Goal: Find specific page/section: Find specific page/section

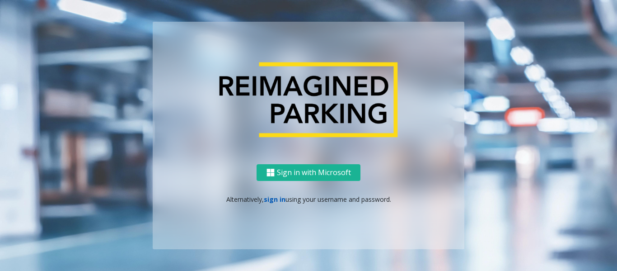
click at [273, 201] on link "sign in" at bounding box center [275, 199] width 22 height 9
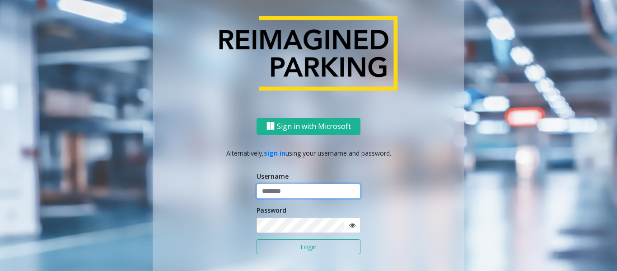
click at [292, 191] on input "text" at bounding box center [309, 190] width 104 height 15
type input "*****"
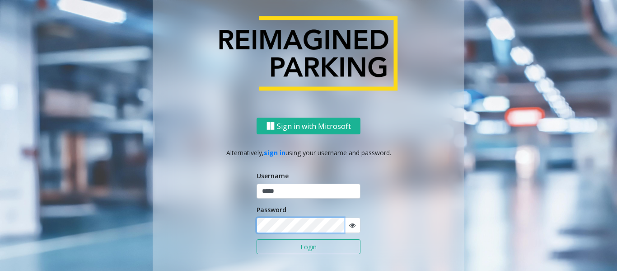
click at [257, 239] on button "Login" at bounding box center [309, 246] width 104 height 15
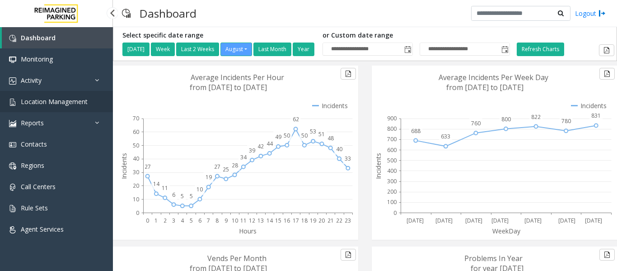
click at [55, 98] on span "Location Management" at bounding box center [54, 101] width 67 height 9
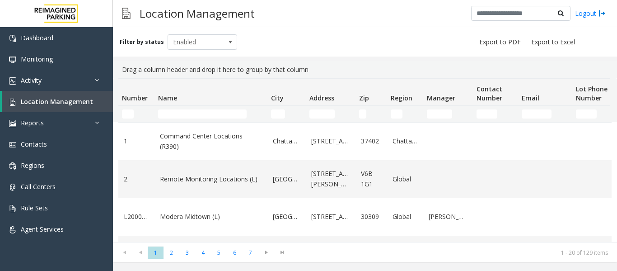
click at [252, 38] on div "Filter by status Enabled" at bounding box center [365, 41] width 504 height 29
click at [180, 110] on input "Name Filter" at bounding box center [202, 113] width 89 height 9
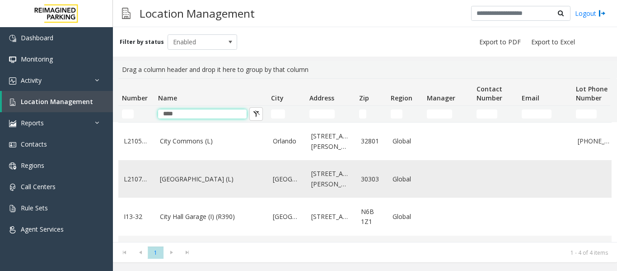
type input "****"
click at [186, 179] on link "[GEOGRAPHIC_DATA] (L)" at bounding box center [211, 179] width 102 height 10
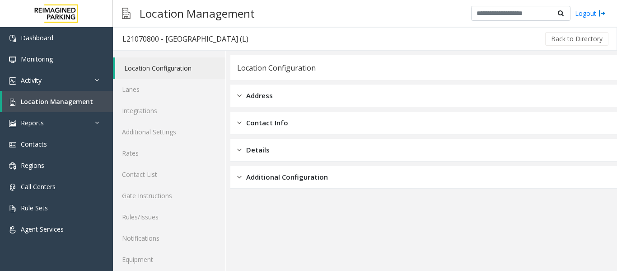
click at [237, 126] on img at bounding box center [239, 122] width 5 height 10
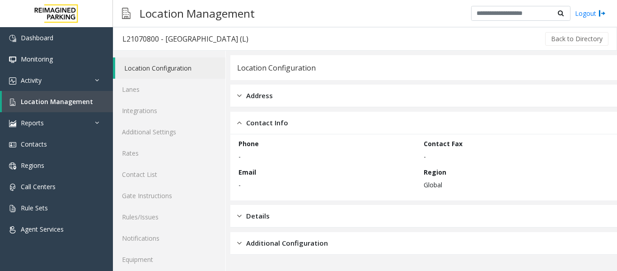
click at [237, 218] on div "Details" at bounding box center [423, 216] width 387 height 23
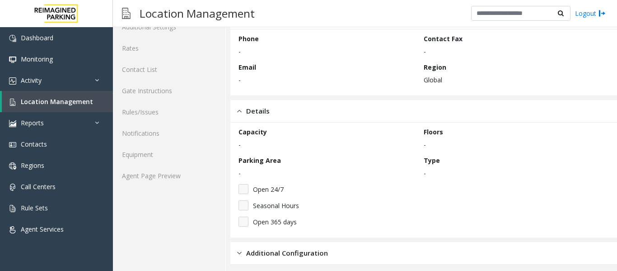
scroll to position [110, 0]
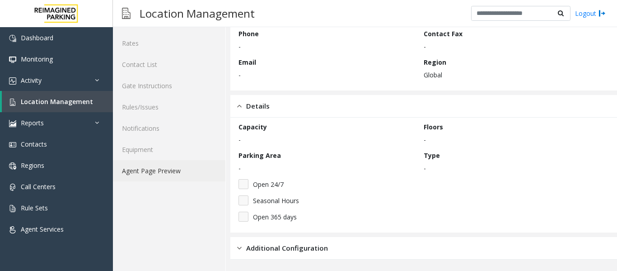
click at [188, 171] on link "Agent Page Preview" at bounding box center [169, 170] width 112 height 21
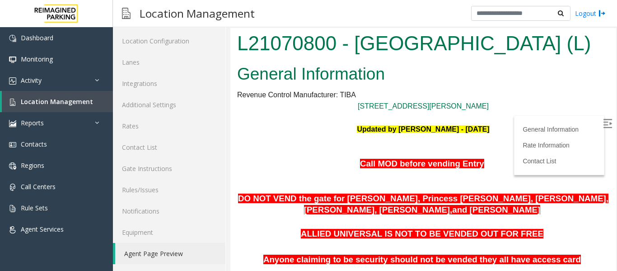
click at [603, 123] on img at bounding box center [607, 123] width 9 height 9
click at [41, 100] on span "Location Management" at bounding box center [57, 101] width 72 height 9
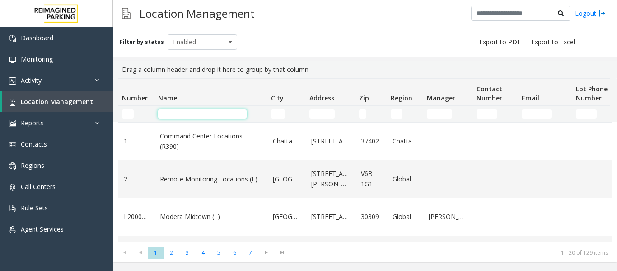
click at [209, 112] on input "Name Filter" at bounding box center [202, 113] width 89 height 9
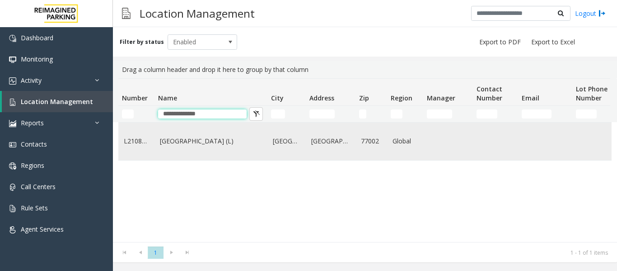
type input "**********"
click at [217, 136] on link "[GEOGRAPHIC_DATA] (L)" at bounding box center [211, 141] width 102 height 10
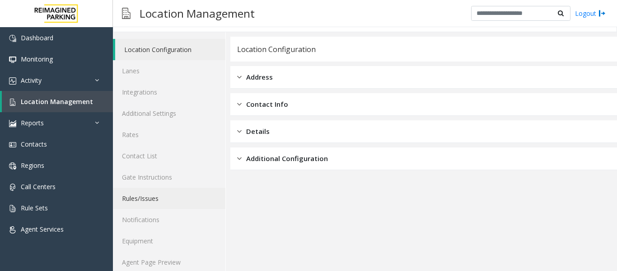
scroll to position [27, 0]
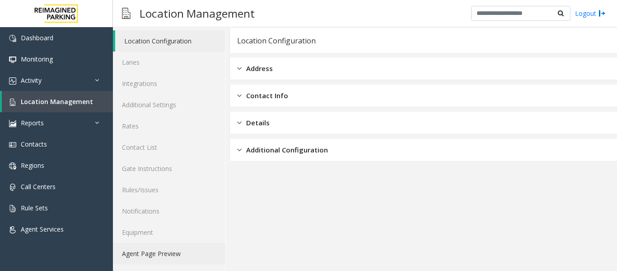
click at [166, 254] on link "Agent Page Preview" at bounding box center [169, 253] width 112 height 21
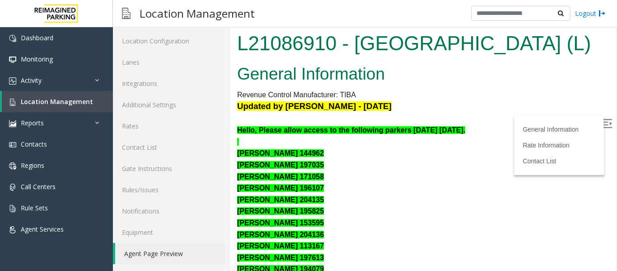
click at [436, 182] on p "[PERSON_NAME] 171058" at bounding box center [423, 177] width 372 height 12
click at [457, 112] on p "Updated by [PERSON_NAME] - [DATE]" at bounding box center [423, 106] width 372 height 12
click at [603, 121] on img at bounding box center [607, 123] width 9 height 9
drag, startPoint x: 603, startPoint y: 172, endPoint x: 840, endPoint y: 61, distance: 262.4
click at [31, 101] on span "Location Management" at bounding box center [57, 101] width 72 height 9
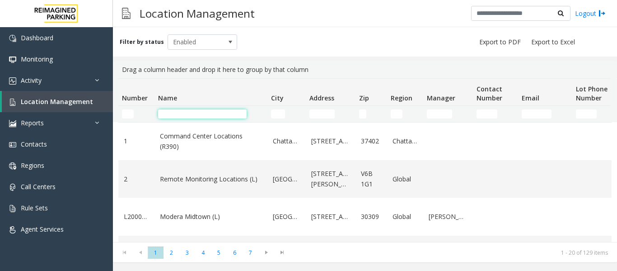
click at [205, 115] on input "Name Filter" at bounding box center [202, 113] width 89 height 9
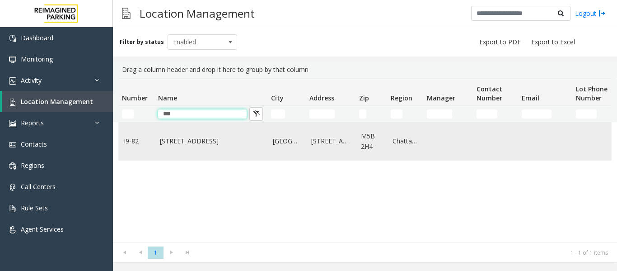
type input "***"
click at [178, 142] on link "[STREET_ADDRESS]" at bounding box center [211, 141] width 102 height 10
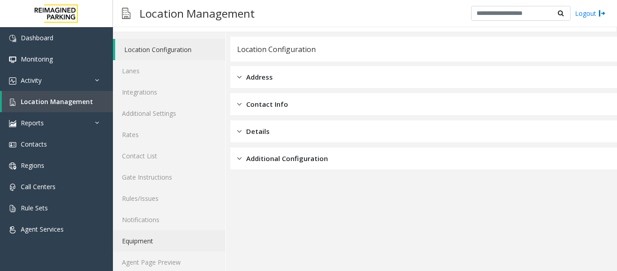
scroll to position [27, 0]
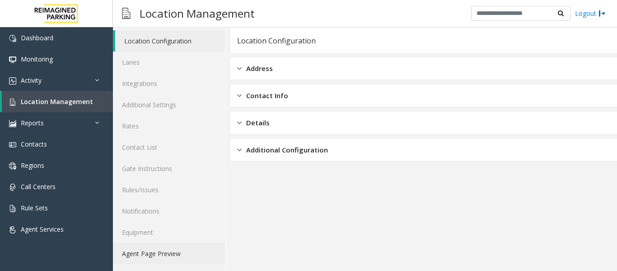
click at [160, 255] on link "Agent Page Preview" at bounding box center [169, 253] width 112 height 21
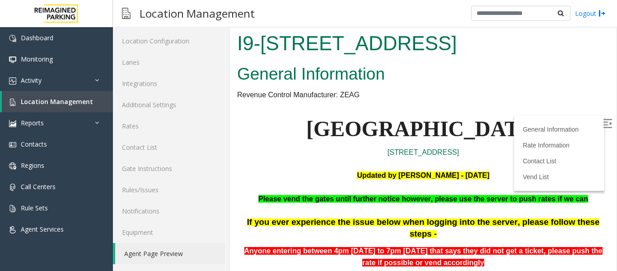
click at [603, 120] on img at bounding box center [607, 123] width 9 height 9
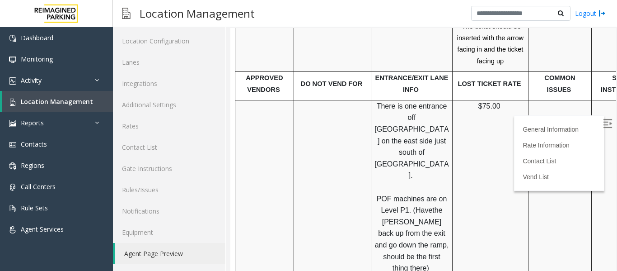
scroll to position [1626, 0]
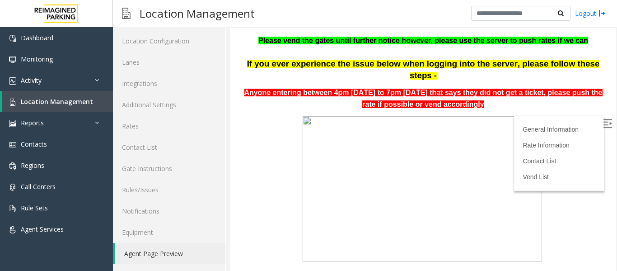
scroll to position [111, 0]
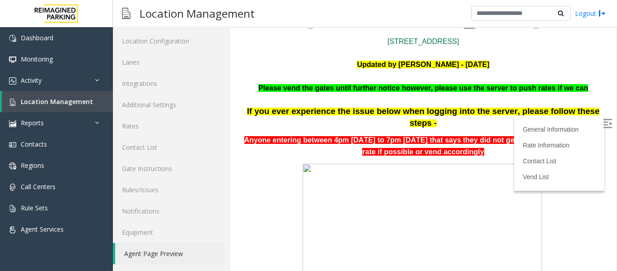
click at [261, 172] on p at bounding box center [423, 237] width 372 height 149
click at [32, 98] on span "Location Management" at bounding box center [57, 101] width 72 height 9
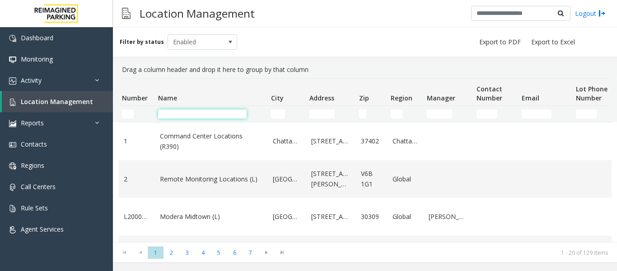
click at [233, 115] on input "Name Filter" at bounding box center [202, 113] width 89 height 9
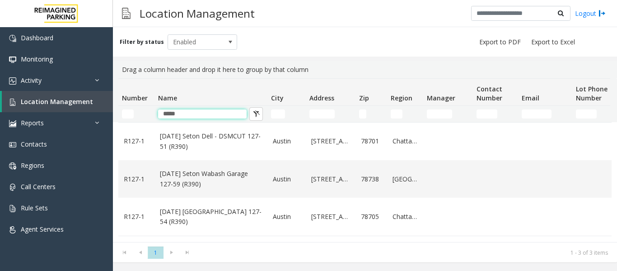
type input "*****"
